Goal: Communication & Community: Answer question/provide support

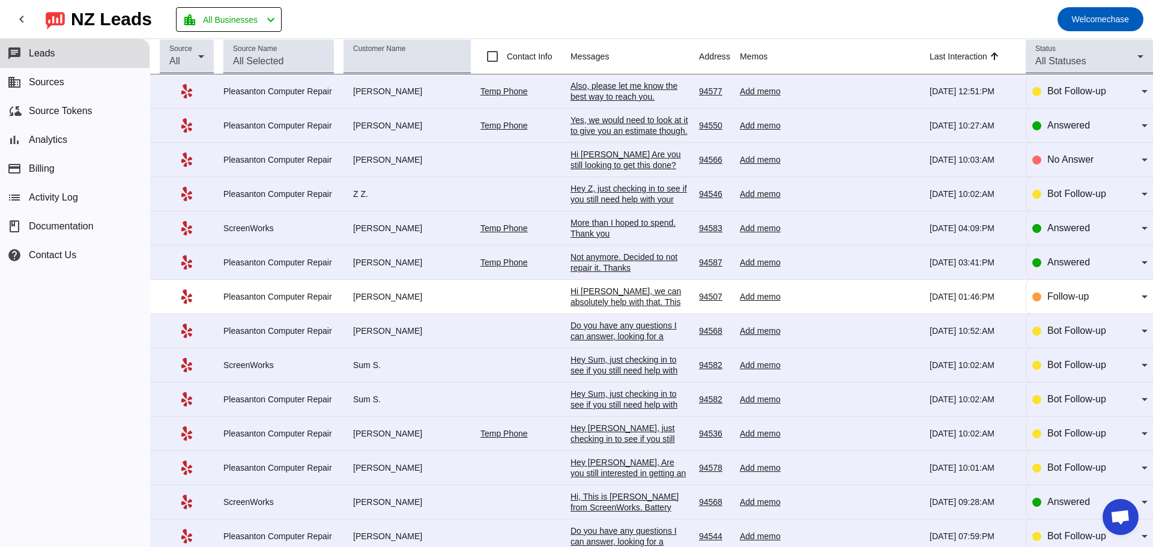
click at [619, 120] on div "Yes, we would need to look at it to give you an estimate though. Address is: [S…" at bounding box center [629, 136] width 119 height 43
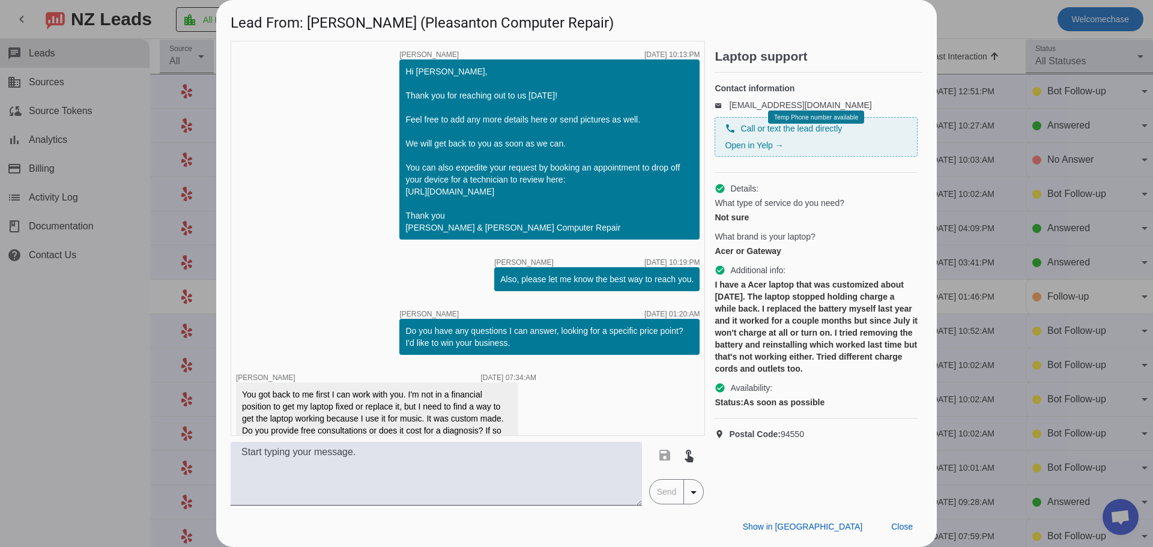
scroll to position [575, 0]
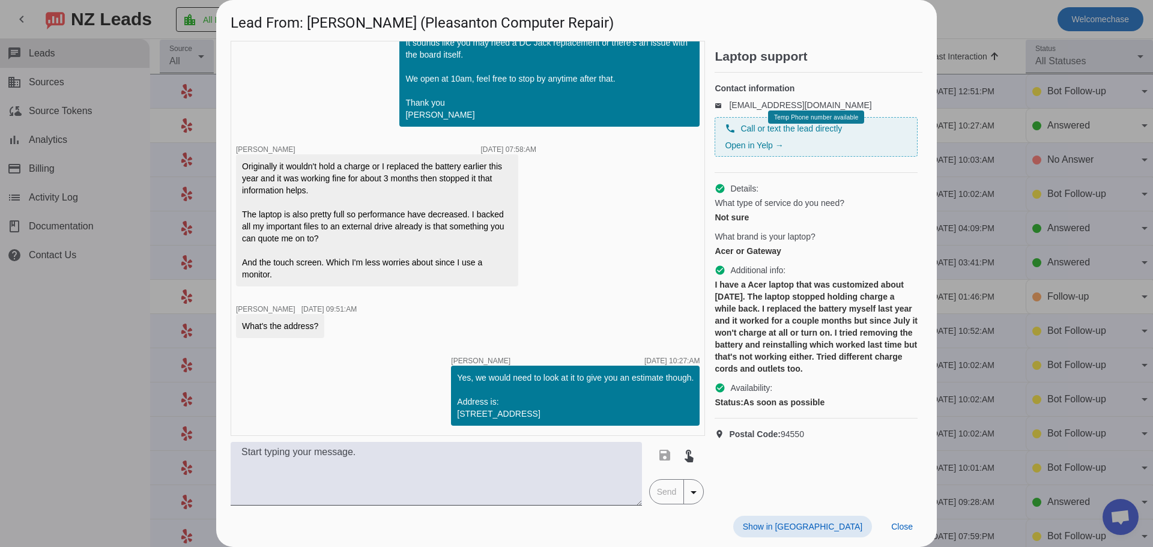
click at [963, 40] on div at bounding box center [576, 273] width 1153 height 547
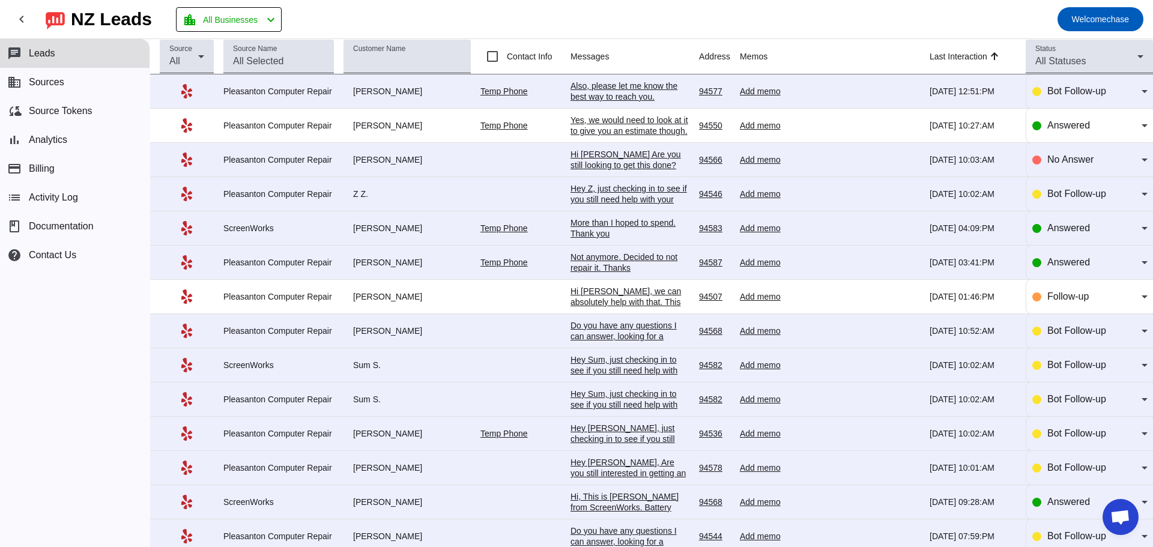
click at [640, 88] on div "Also, please let me know the best way to reach you.​" at bounding box center [629, 91] width 119 height 22
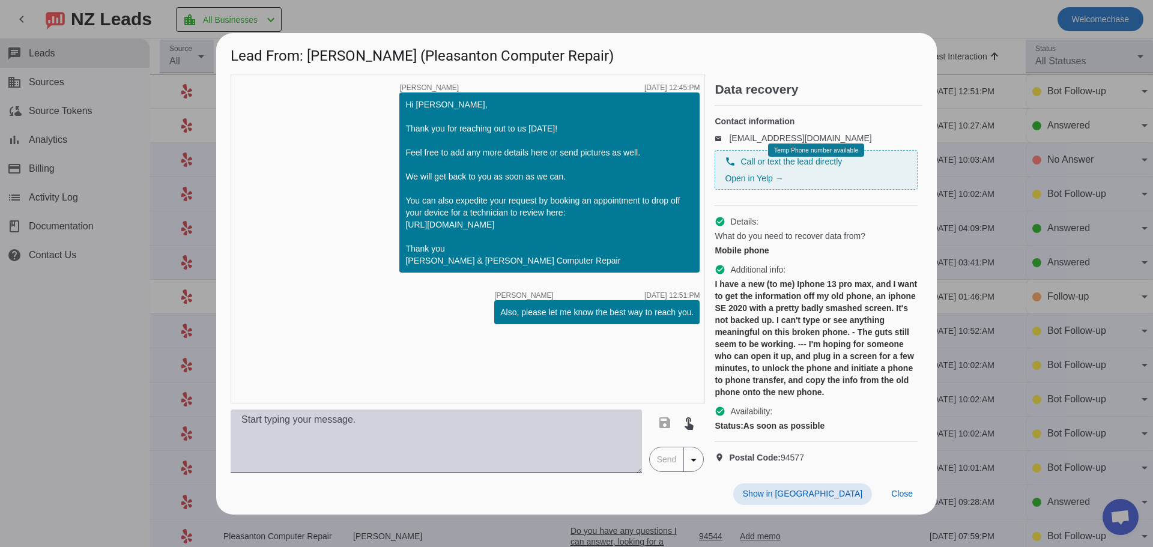
click at [359, 437] on textarea at bounding box center [436, 442] width 411 height 64
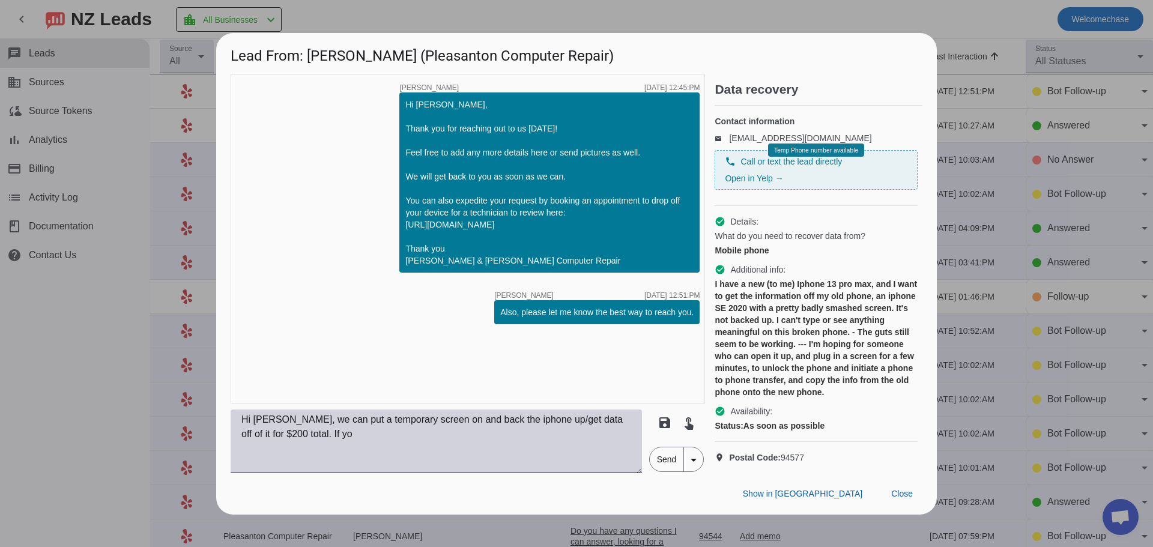
click at [592, 468] on textarea "Hi [PERSON_NAME], we can put a temporary screen on and back the iphone up/get d…" at bounding box center [436, 442] width 411 height 64
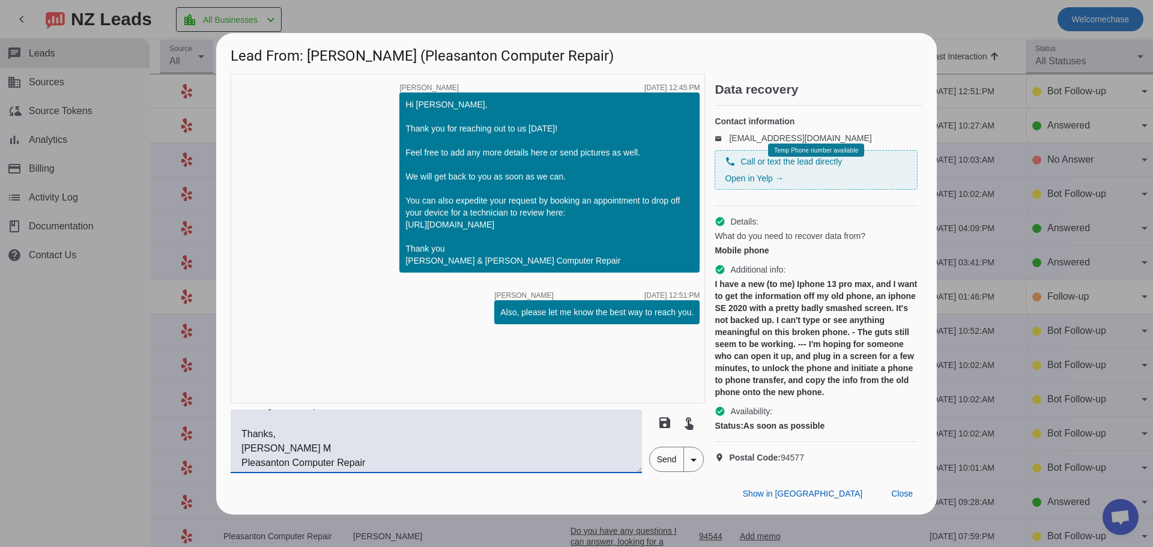
scroll to position [58, 0]
type textarea "Hi [PERSON_NAME], we can put a temporary screen on and back the iphone up/get d…"
click at [659, 471] on span "Send" at bounding box center [667, 459] width 34 height 24
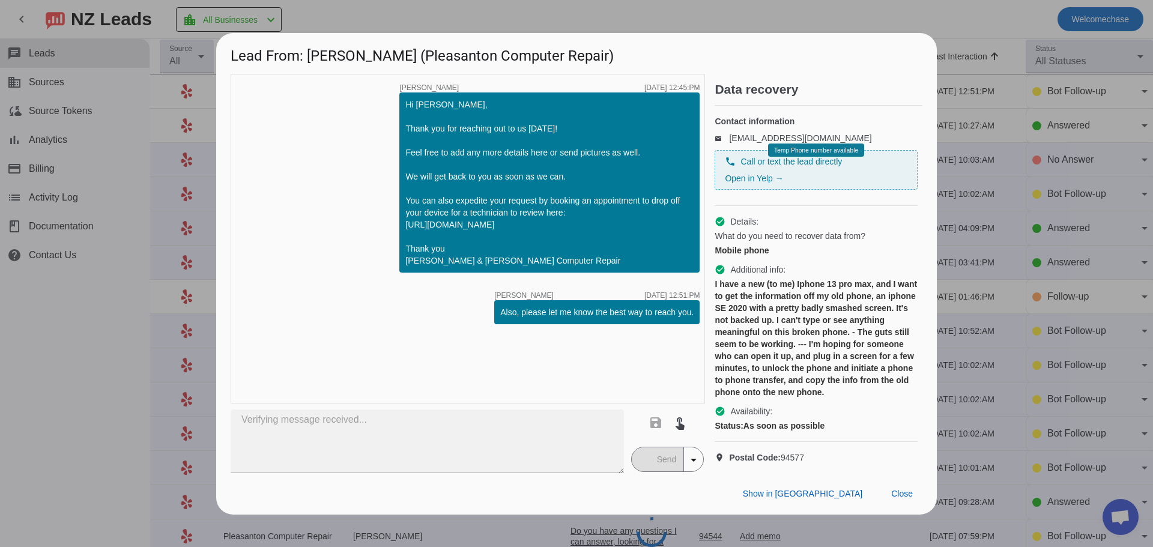
scroll to position [13, 0]
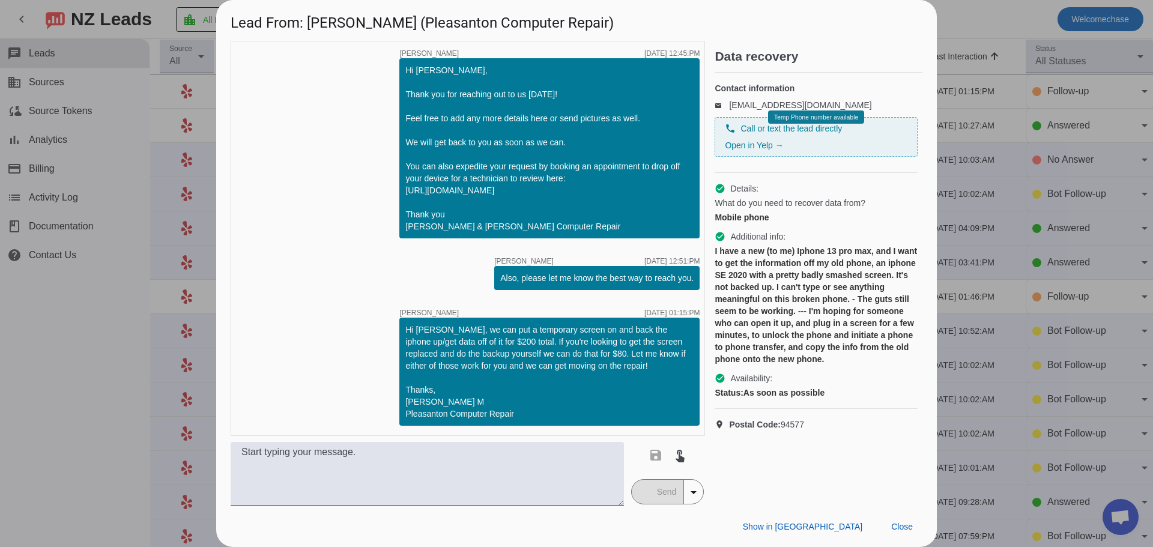
drag, startPoint x: 904, startPoint y: 525, endPoint x: 922, endPoint y: 522, distance: 18.9
click at [904, 525] on span "Close" at bounding box center [902, 527] width 22 height 10
